Goal: Task Accomplishment & Management: Manage account settings

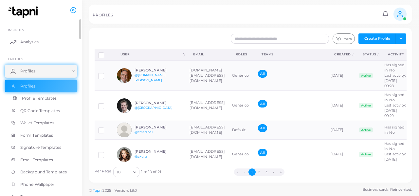
click at [51, 99] on span "Profile Templates" at bounding box center [39, 98] width 35 height 6
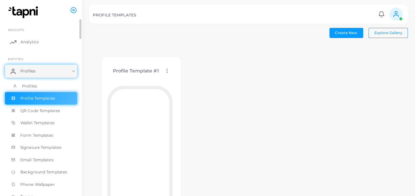
click at [42, 85] on link "Profiles" at bounding box center [41, 86] width 72 height 12
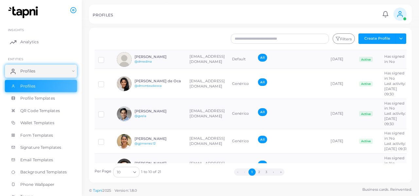
scroll to position [183, 0]
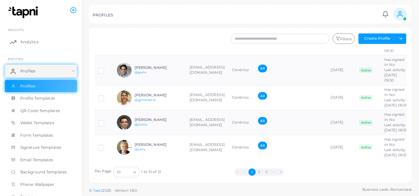
click at [260, 171] on button "2" at bounding box center [259, 171] width 7 height 7
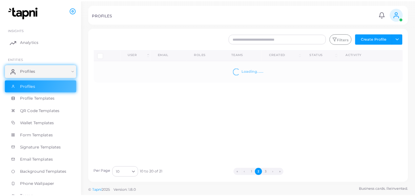
scroll to position [0, 0]
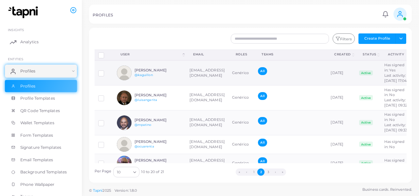
click at [160, 72] on h6 "[PERSON_NAME]" at bounding box center [159, 70] width 48 height 4
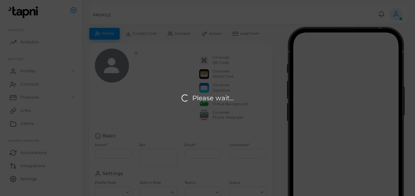
type input "**********"
type input "*********"
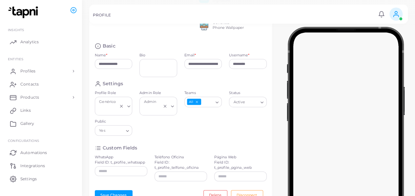
scroll to position [93, 0]
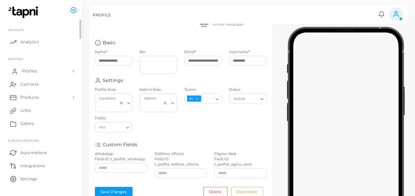
click at [34, 70] on span "Profiles" at bounding box center [29, 71] width 15 height 6
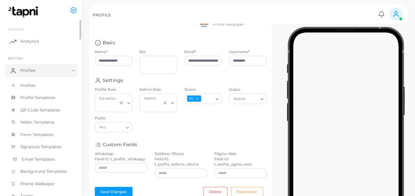
scroll to position [0, 0]
click at [148, 70] on textarea "Bio" at bounding box center [158, 65] width 38 height 18
click at [146, 70] on textarea "Bio" at bounding box center [158, 65] width 38 height 18
click at [196, 84] on div "Settings" at bounding box center [181, 80] width 172 height 6
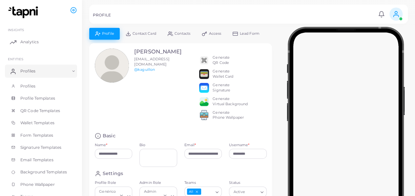
click at [146, 35] on span "Contact Card" at bounding box center [143, 34] width 23 height 4
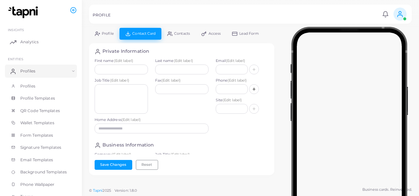
click at [182, 38] on link "Contacts" at bounding box center [179, 33] width 34 height 11
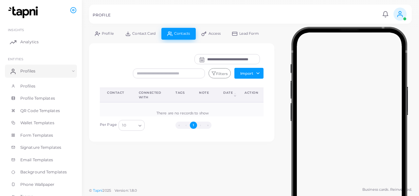
click at [210, 37] on link "Access" at bounding box center [211, 33] width 31 height 11
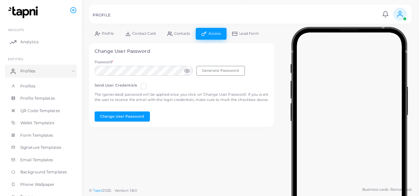
click at [188, 70] on icon at bounding box center [187, 70] width 5 height 5
click at [212, 70] on button "Generate Password" at bounding box center [221, 71] width 49 height 10
click at [165, 96] on p "The (generated) password will be applied once you click on ‘Change User Passwor…" at bounding box center [182, 97] width 175 height 11
click at [399, 15] on icon at bounding box center [400, 16] width 5 height 2
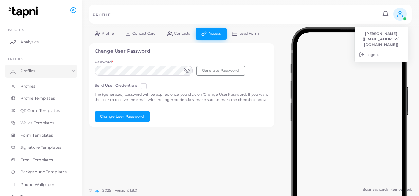
click at [399, 15] on icon at bounding box center [400, 16] width 5 height 2
